Goal: Use online tool/utility: Utilize a website feature to perform a specific function

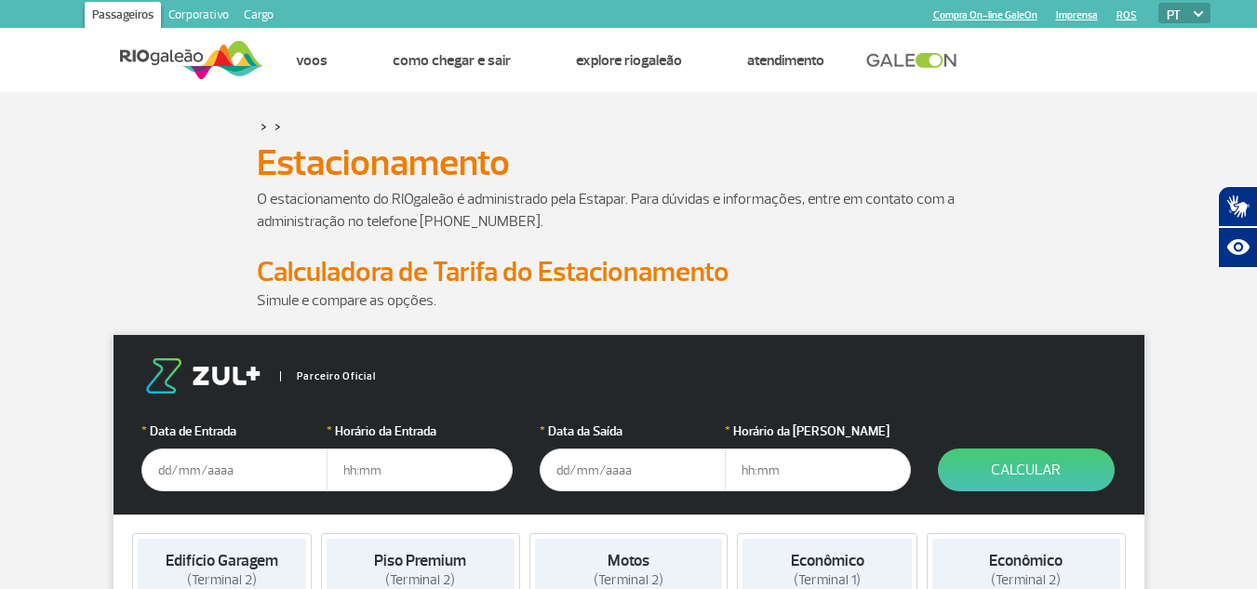
click at [950, 194] on p "O estacionamento do RIOgaleão é administrado pela Estapar. Para dúvidas e infor…" at bounding box center [629, 210] width 745 height 45
click at [261, 463] on input "text" at bounding box center [234, 470] width 186 height 43
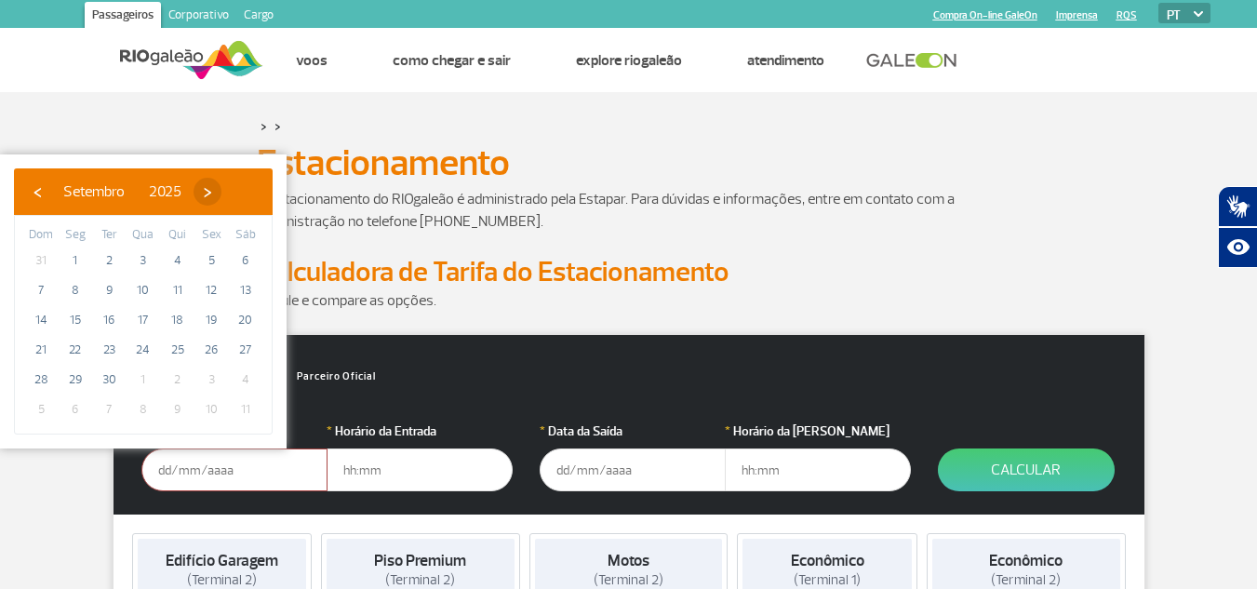
click at [222, 187] on span "›" at bounding box center [208, 192] width 28 height 28
click at [246, 296] on span "11" at bounding box center [246, 291] width 30 height 30
type input "[DATE]"
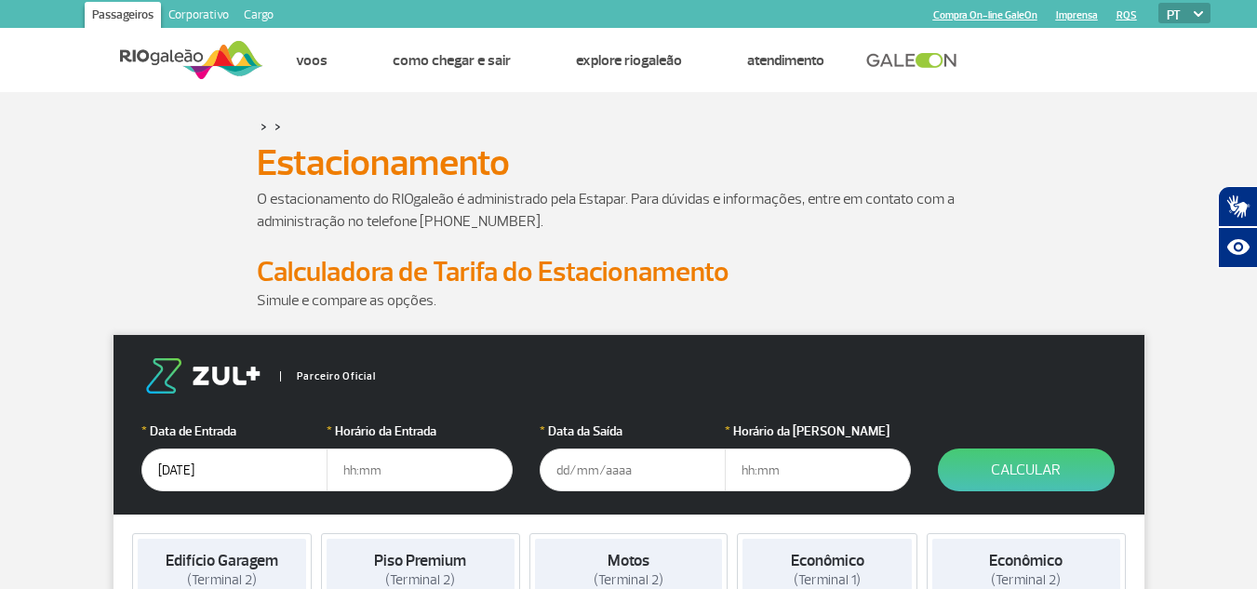
click at [362, 476] on input "text" at bounding box center [420, 470] width 186 height 43
click at [435, 466] on input "text" at bounding box center [420, 470] width 186 height 43
click at [582, 466] on input "text" at bounding box center [633, 470] width 186 height 43
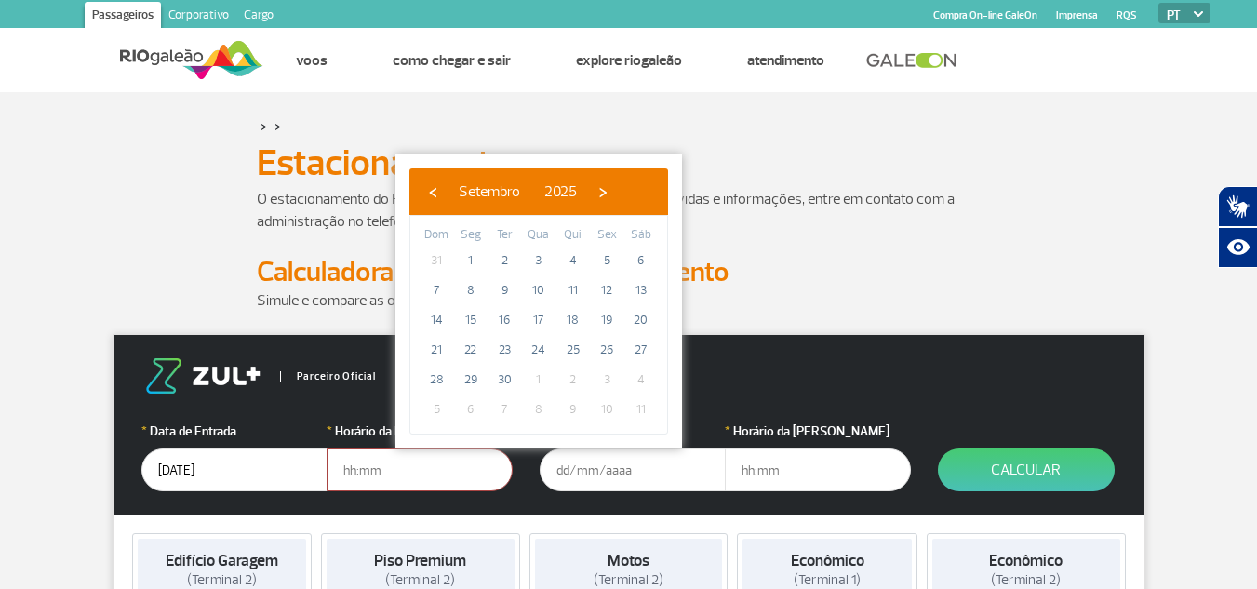
click at [410, 474] on input "text" at bounding box center [420, 470] width 186 height 43
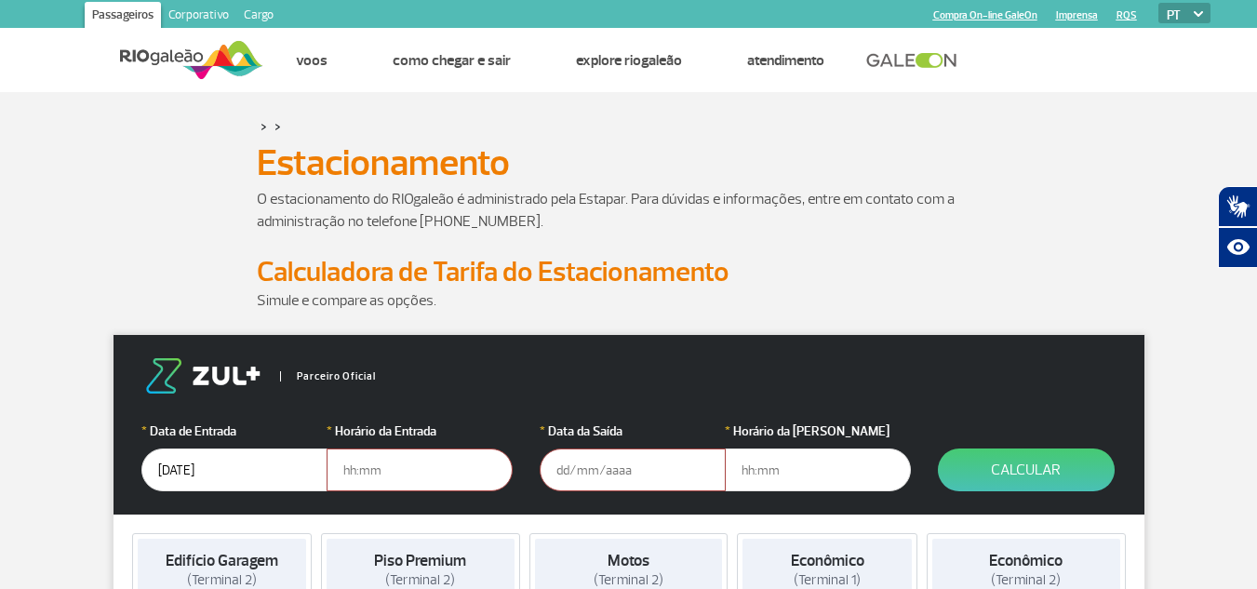
click at [410, 474] on input "text" at bounding box center [420, 470] width 186 height 43
type input "10:00"
click at [590, 463] on input "text" at bounding box center [633, 470] width 186 height 43
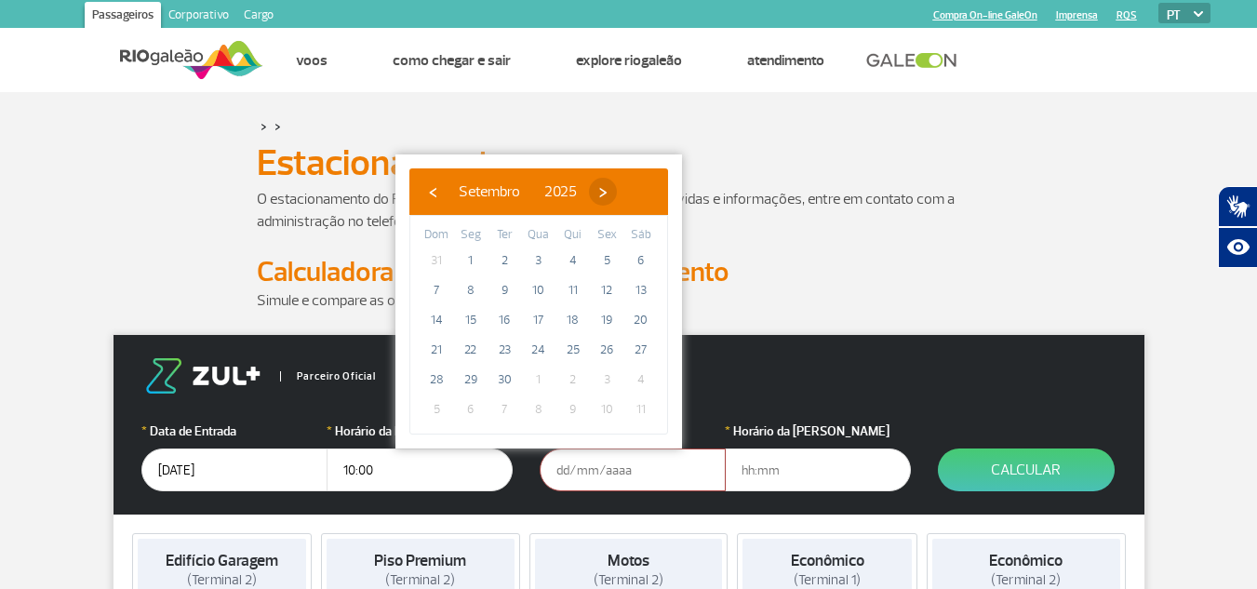
click at [617, 187] on span "›" at bounding box center [603, 192] width 28 height 28
click at [428, 341] on span "19" at bounding box center [437, 350] width 30 height 30
type input "[DATE]"
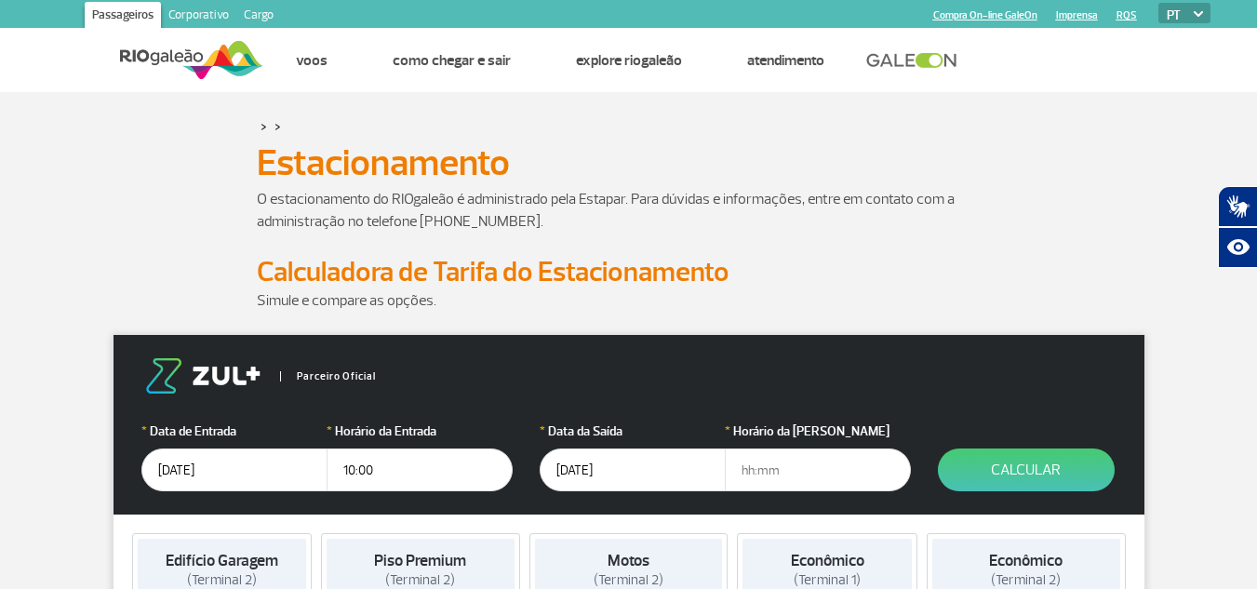
drag, startPoint x: 730, startPoint y: 469, endPoint x: 746, endPoint y: 472, distance: 17.0
click at [731, 469] on input "text" at bounding box center [818, 470] width 186 height 43
type input "10:00"
click at [1045, 458] on button "Calcular" at bounding box center [1026, 470] width 177 height 43
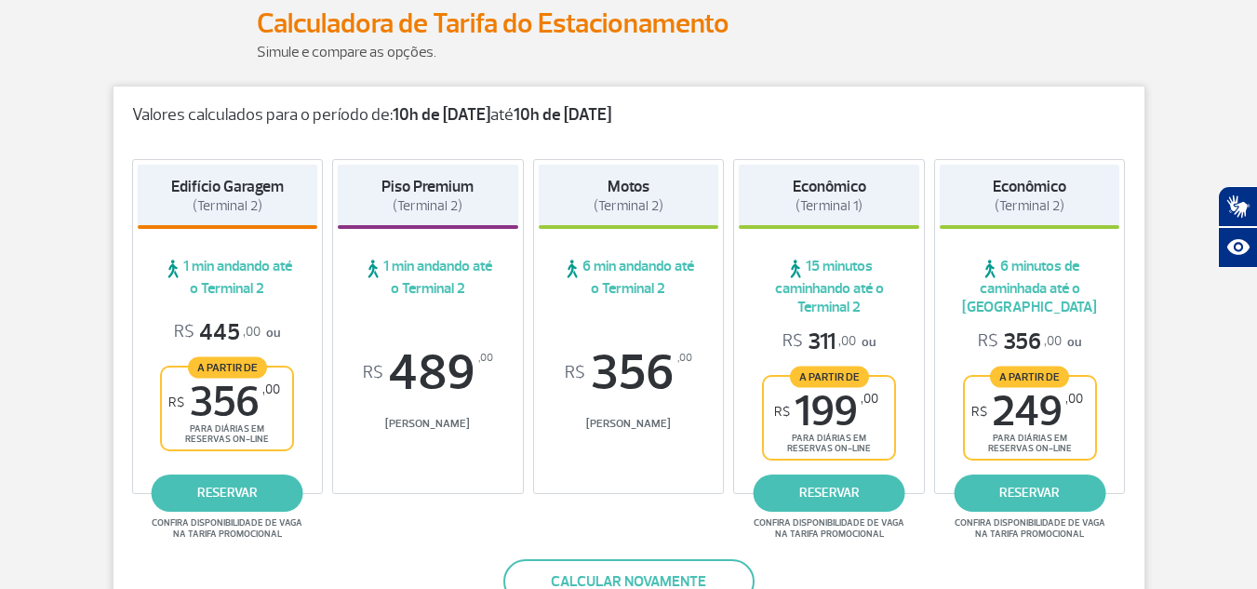
scroll to position [279, 0]
